Goal: Information Seeking & Learning: Learn about a topic

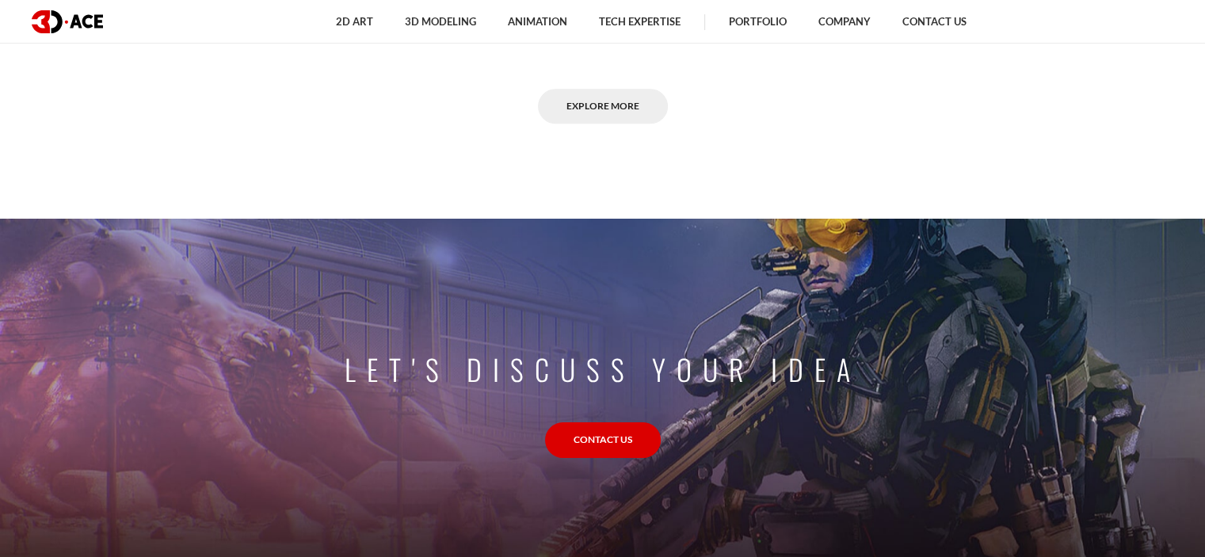
scroll to position [1336, 0]
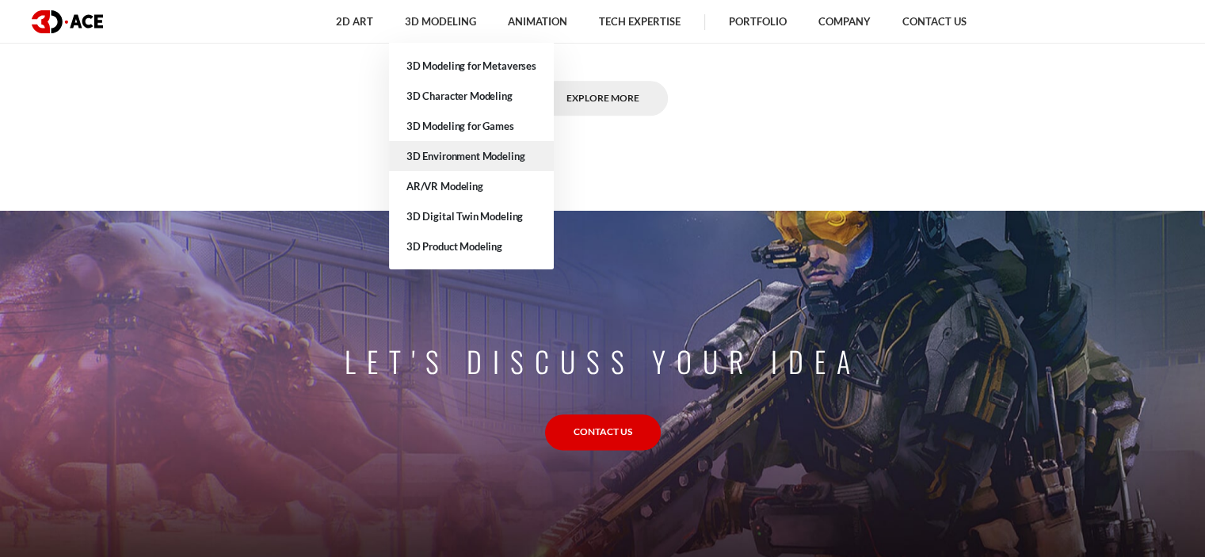
click at [501, 157] on link "3D Environment Modeling" at bounding box center [471, 156] width 165 height 30
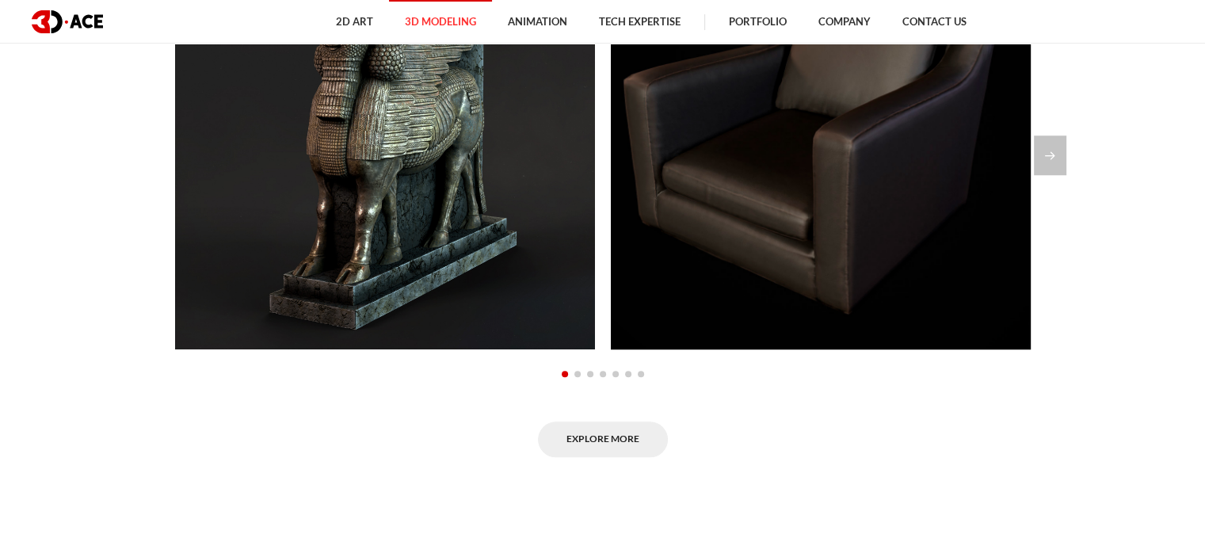
scroll to position [1306, 0]
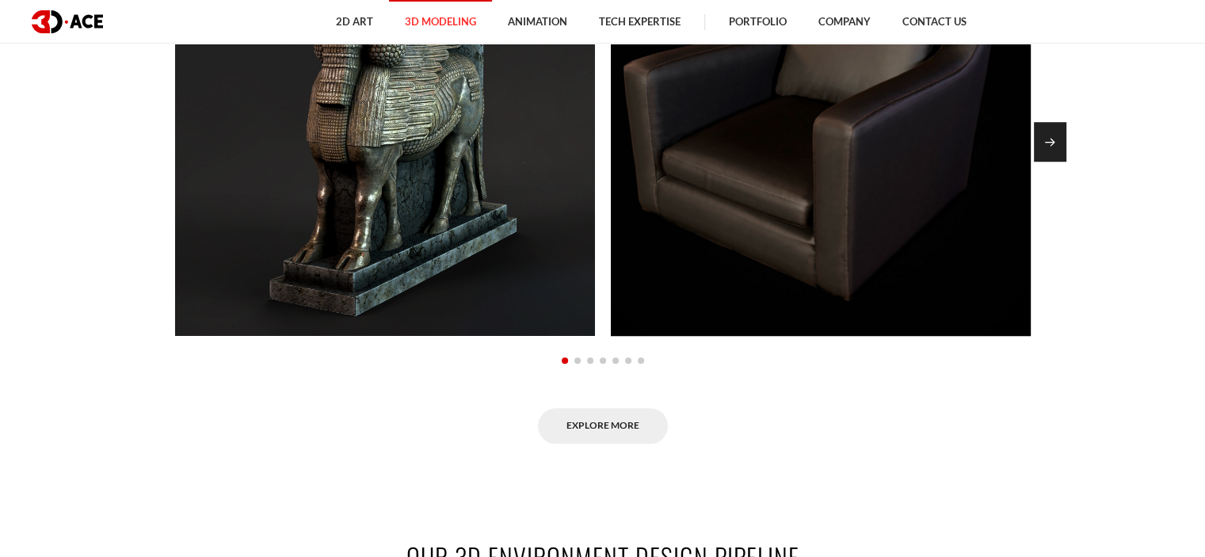
click at [1044, 132] on div "Next slide" at bounding box center [1050, 142] width 32 height 40
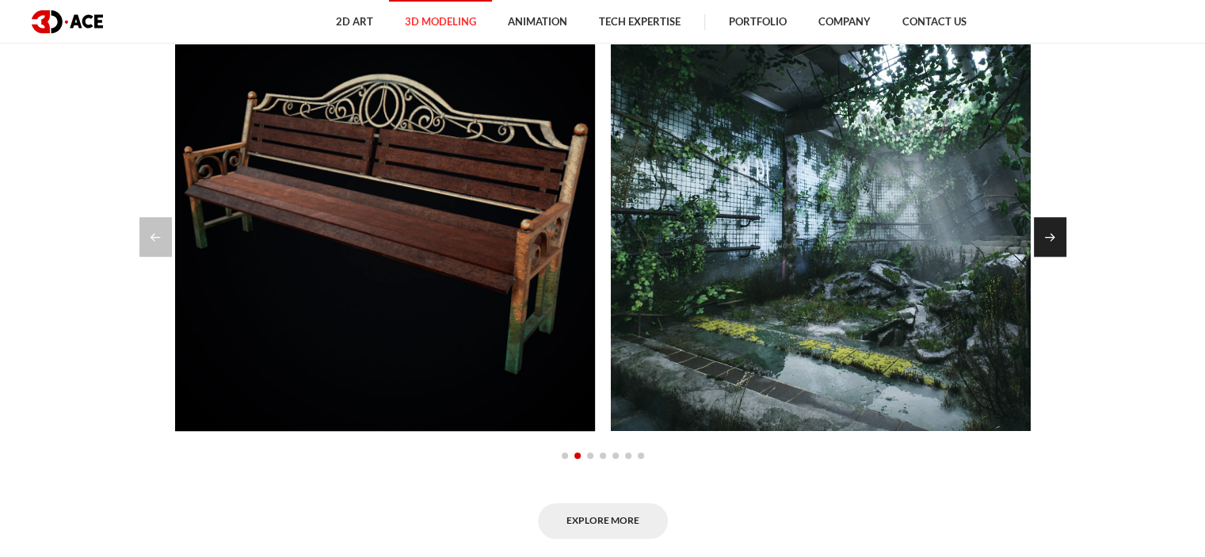
scroll to position [1210, 0]
click at [1049, 243] on div "Next slide" at bounding box center [1050, 238] width 32 height 40
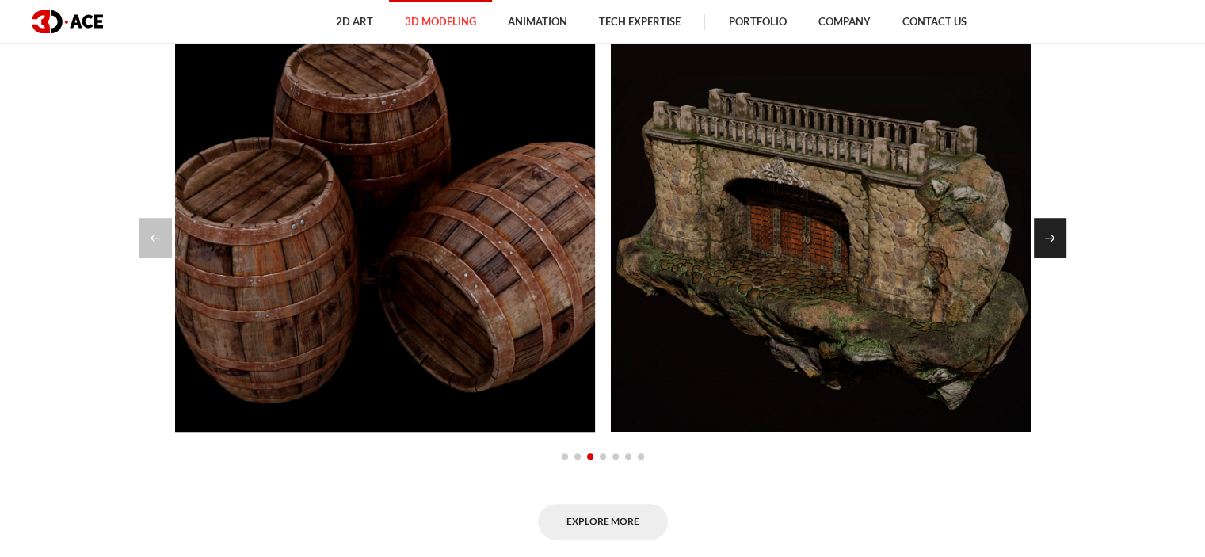
click at [1049, 243] on div "Next slide" at bounding box center [1050, 238] width 32 height 40
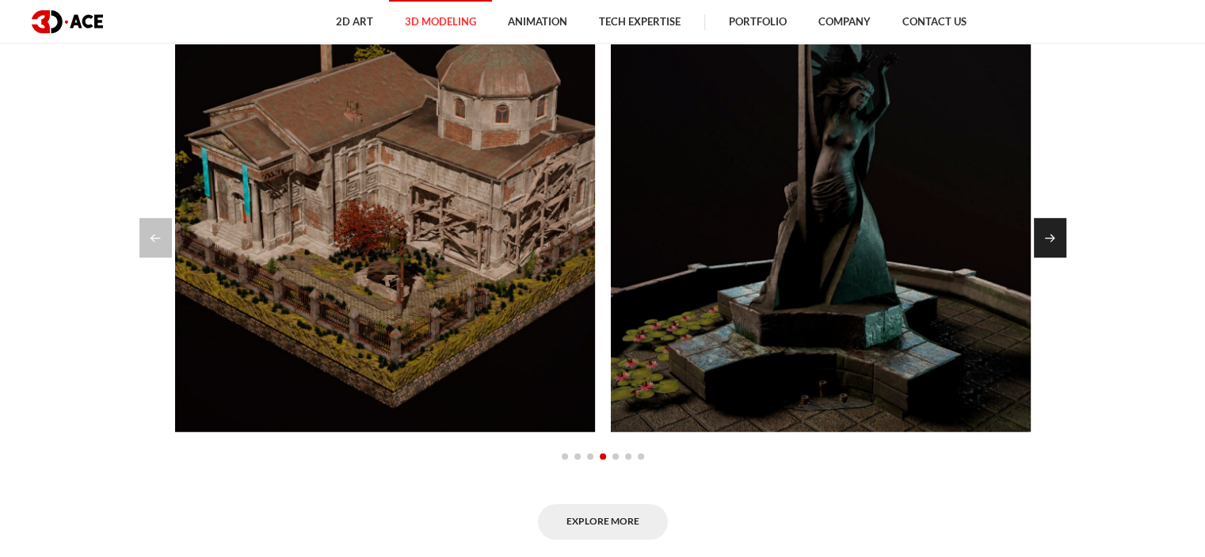
click at [1049, 243] on div "Next slide" at bounding box center [1050, 238] width 32 height 40
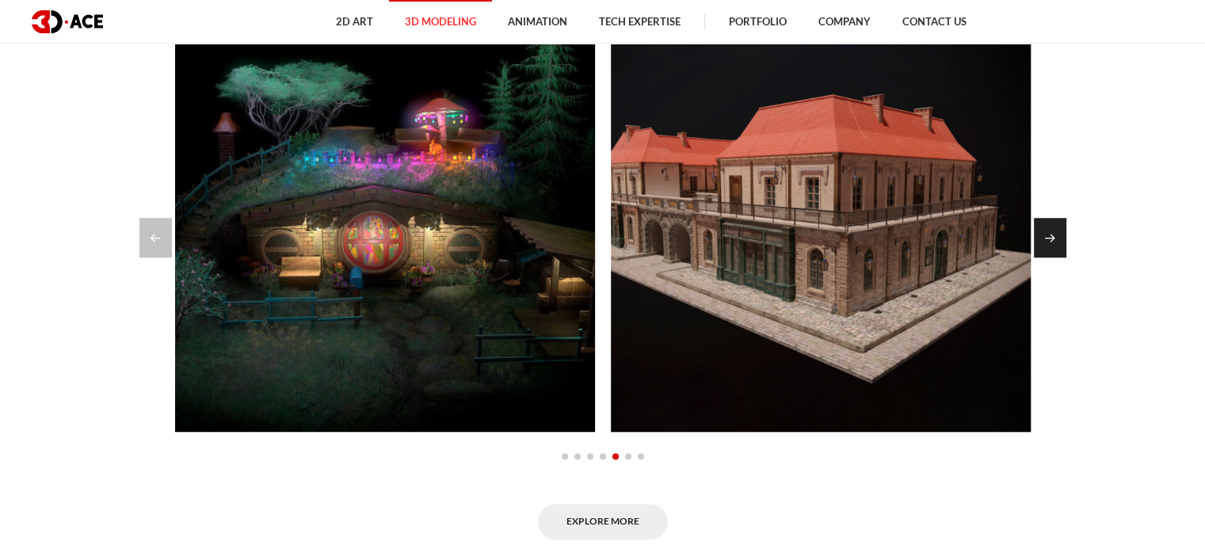
click at [1049, 243] on div "Next slide" at bounding box center [1050, 238] width 32 height 40
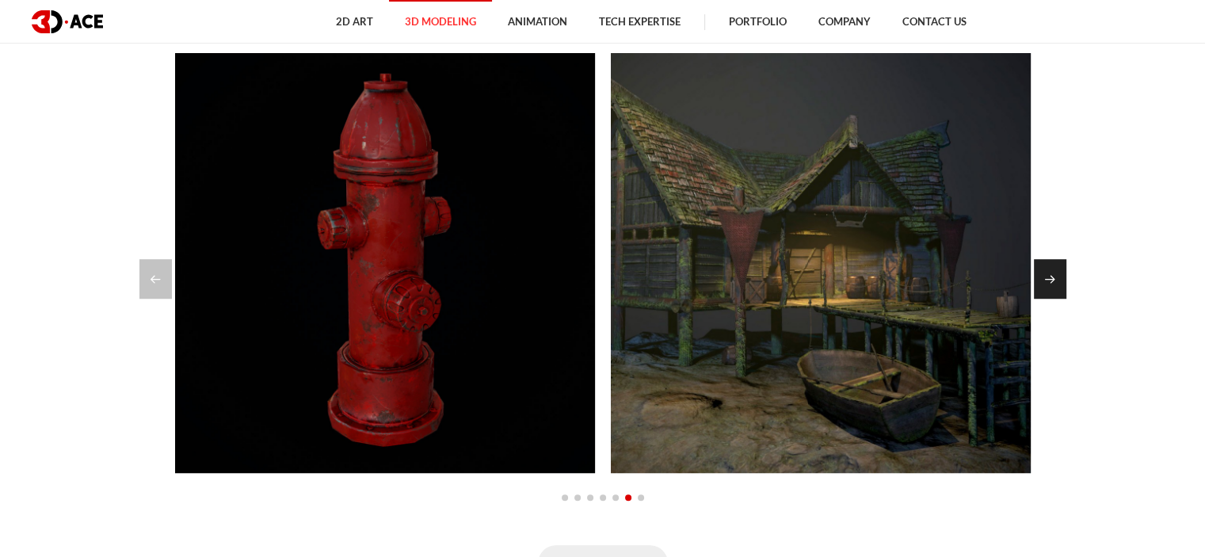
scroll to position [1165, 0]
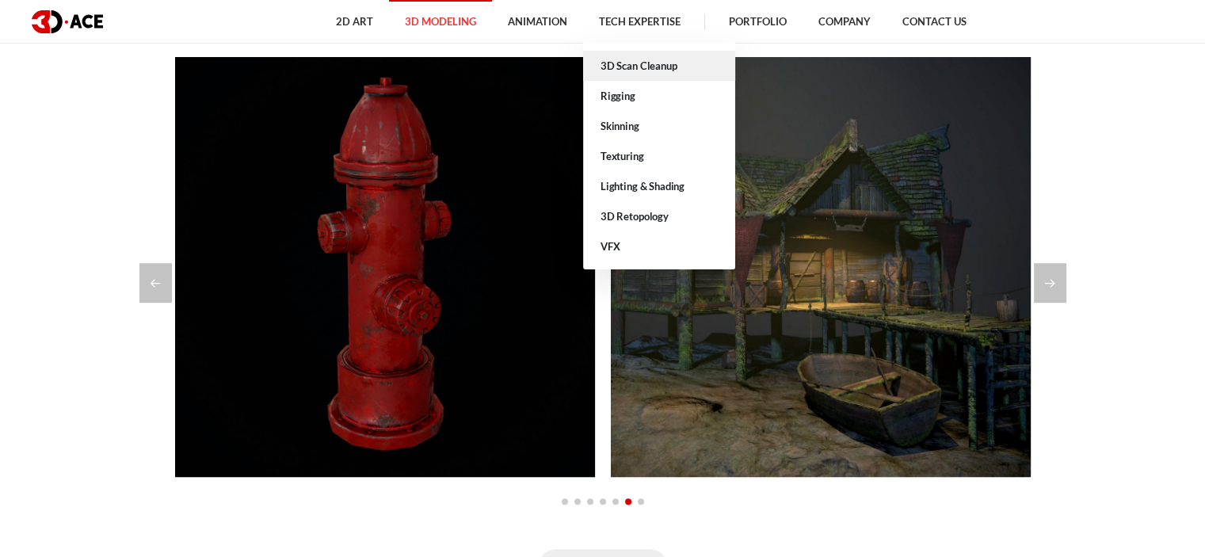
click at [637, 66] on link "3D Scan Cleanup" at bounding box center [659, 66] width 152 height 30
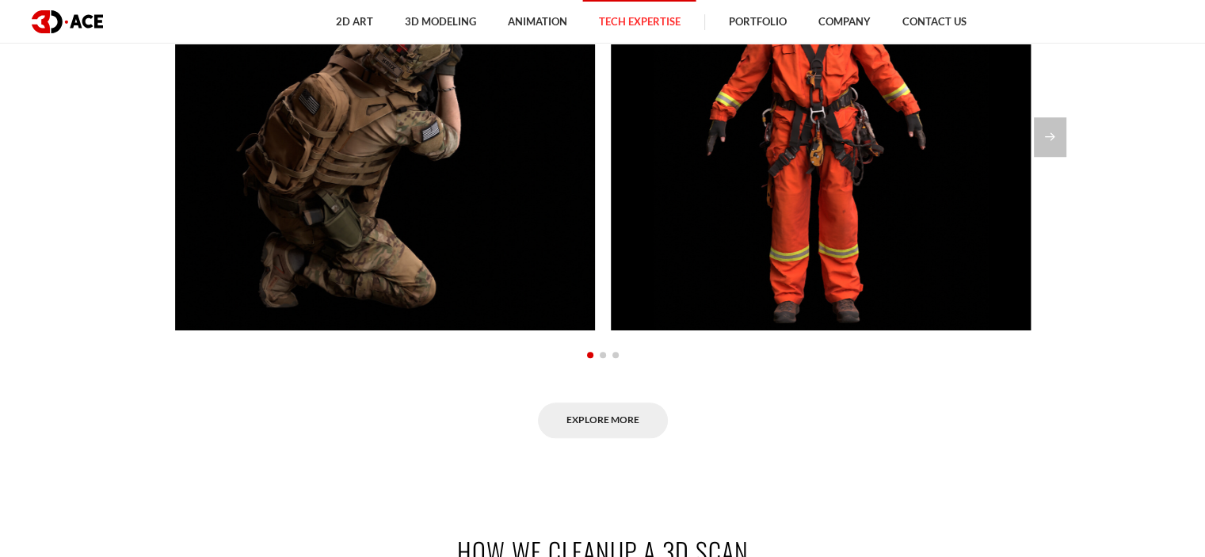
scroll to position [1385, 0]
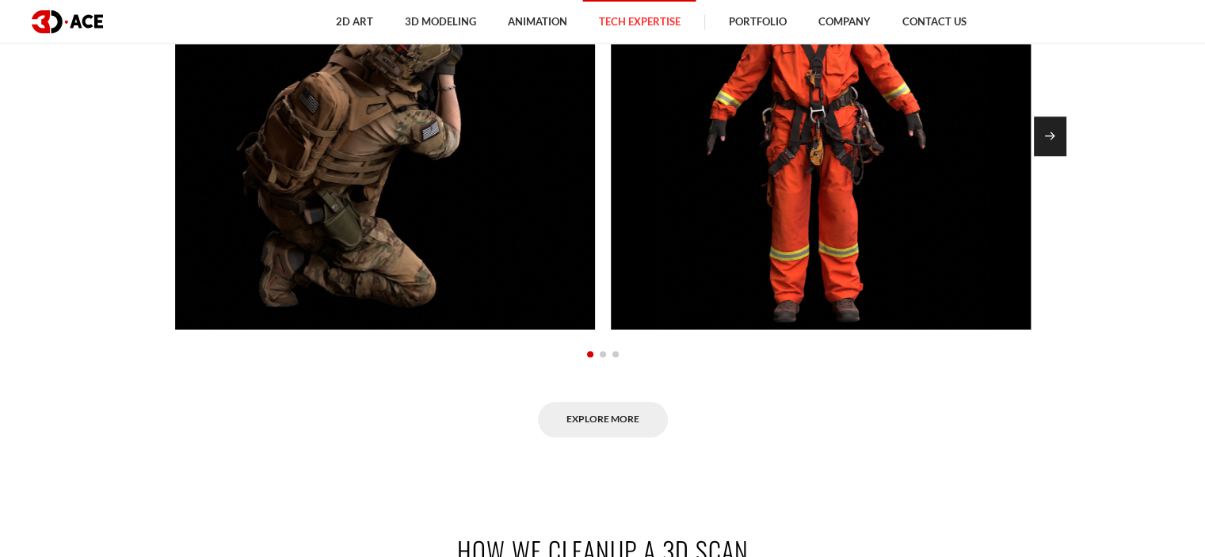
click at [1063, 126] on div "Next slide" at bounding box center [1050, 136] width 32 height 40
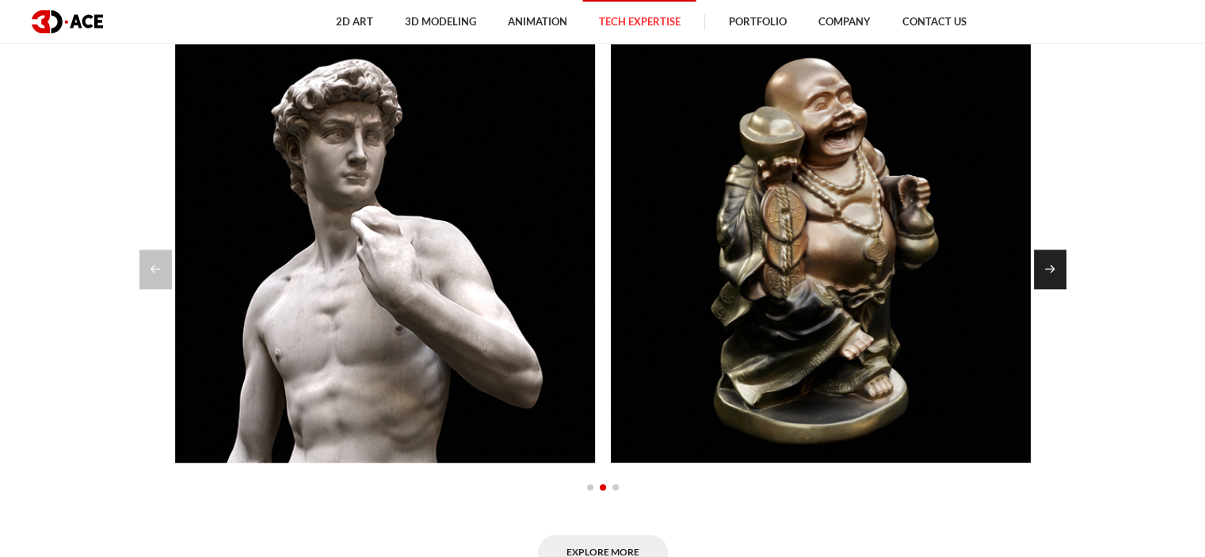
scroll to position [1252, 0]
